Goal: Transaction & Acquisition: Purchase product/service

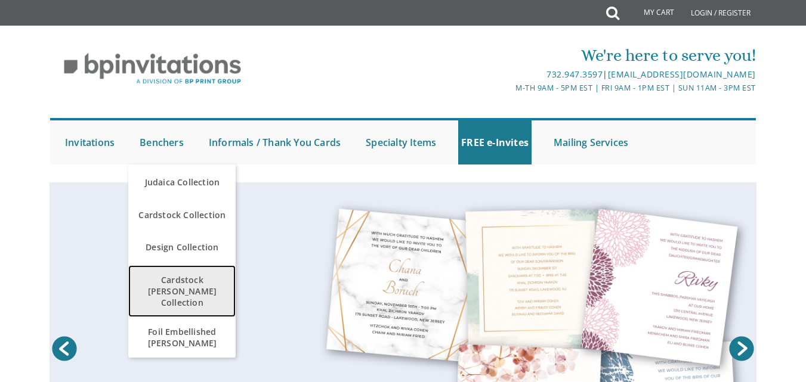
click at [178, 285] on span "Cardstock [PERSON_NAME] Collection" at bounding box center [181, 291] width 101 height 46
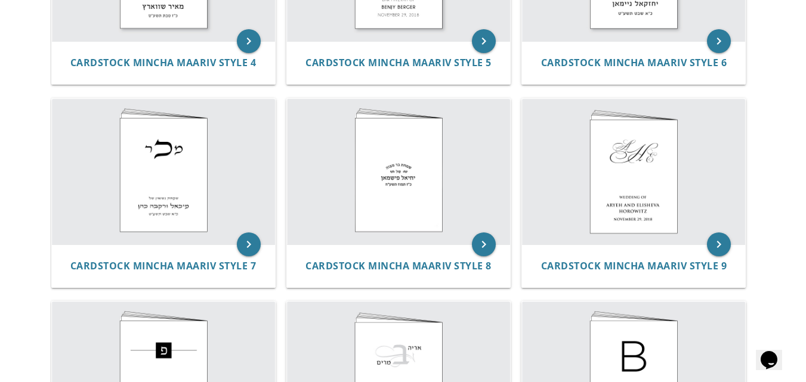
scroll to position [573, 0]
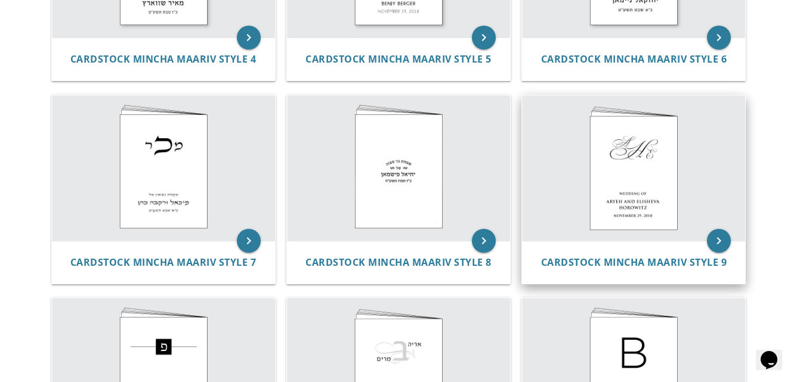
click at [654, 129] on img at bounding box center [633, 168] width 223 height 146
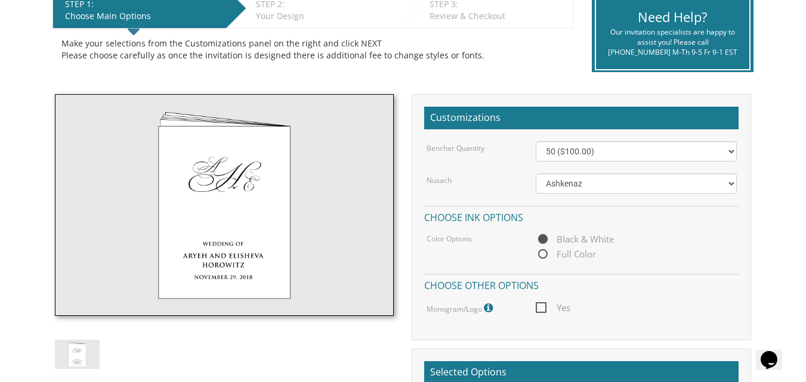
scroll to position [262, 0]
